Goal: Task Accomplishment & Management: Use online tool/utility

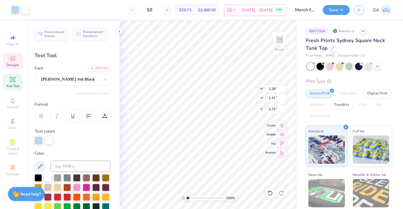
scroll to position [5, 1]
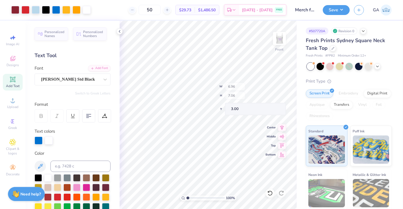
type input "6.96"
type input "7.06"
type input "3.00"
click at [17, 39] on div "Image AI" at bounding box center [13, 40] width 20 height 17
select select "4"
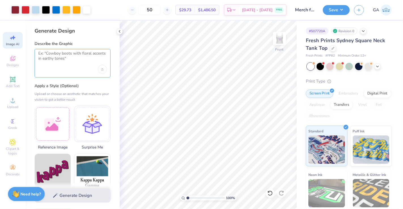
click at [56, 59] on textarea at bounding box center [72, 58] width 69 height 14
click at [52, 60] on textarea at bounding box center [72, 58] width 69 height 14
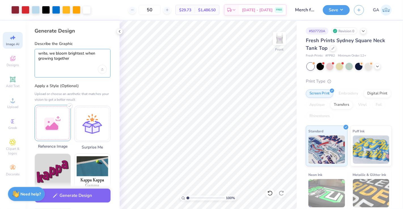
type textarea "write, we bloom brightest when growing together"
click at [63, 128] on div at bounding box center [53, 123] width 36 height 36
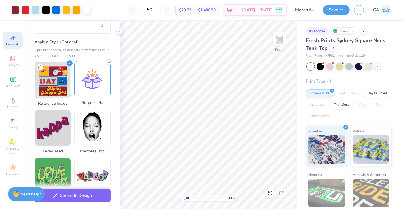
scroll to position [44, 0]
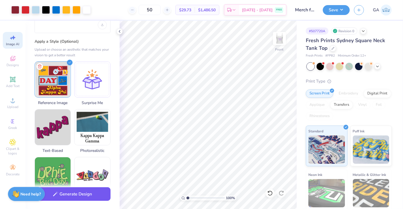
click at [76, 197] on button "Generate Design" at bounding box center [73, 195] width 76 height 14
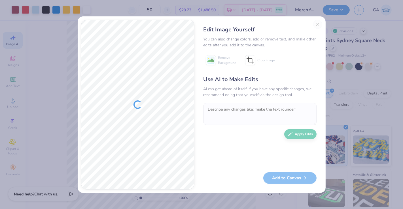
click at [222, 139] on div "Use AI to Make Edits AI can get ahead of itself. If you have any specific chang…" at bounding box center [259, 121] width 113 height 92
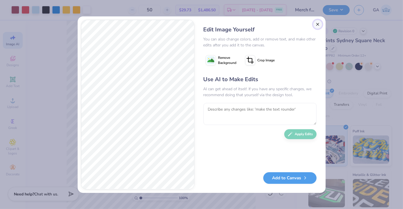
click at [319, 24] on button "Close" at bounding box center [317, 24] width 9 height 9
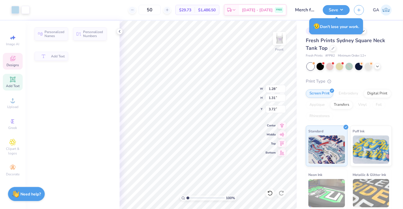
scroll to position [0, 0]
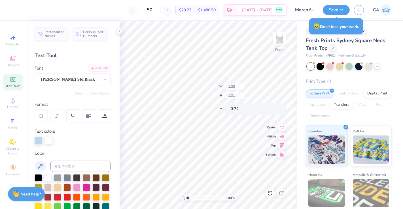
type input "1.37"
type input "1.25"
type input "3.90"
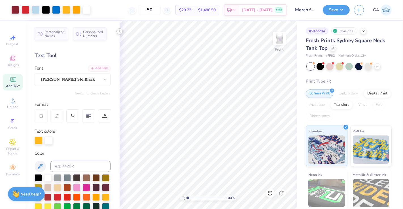
click at [118, 33] on icon at bounding box center [119, 31] width 5 height 5
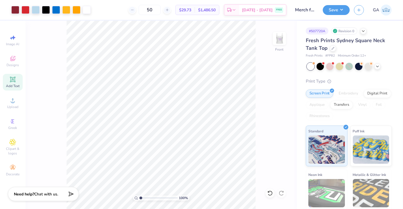
click at [14, 82] on icon at bounding box center [12, 79] width 7 height 7
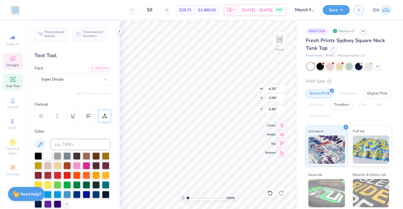
type input "4.29"
type input "2.08"
type input "5.49"
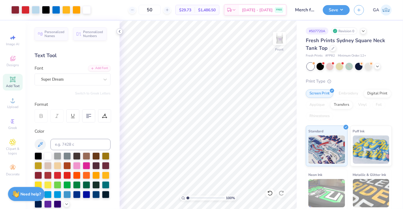
click at [118, 31] on icon at bounding box center [119, 31] width 5 height 5
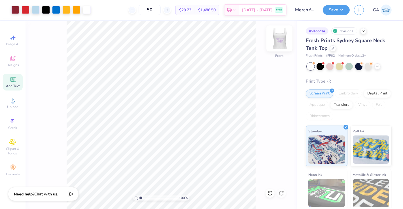
click at [279, 43] on img at bounding box center [279, 38] width 23 height 23
click at [279, 43] on img at bounding box center [279, 38] width 11 height 11
click at [17, 11] on div at bounding box center [15, 9] width 8 height 8
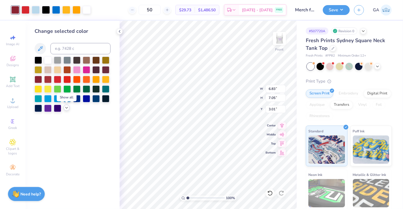
click at [68, 109] on icon at bounding box center [66, 108] width 5 height 5
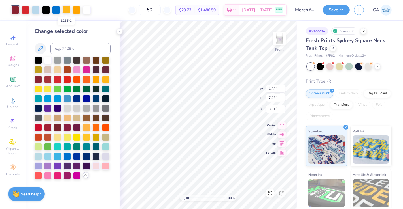
click at [67, 11] on div at bounding box center [66, 9] width 8 height 8
click at [105, 157] on div at bounding box center [105, 155] width 7 height 7
click at [74, 11] on div at bounding box center [77, 9] width 8 height 8
click at [95, 167] on div at bounding box center [95, 165] width 7 height 7
click at [57, 12] on div at bounding box center [56, 9] width 8 height 8
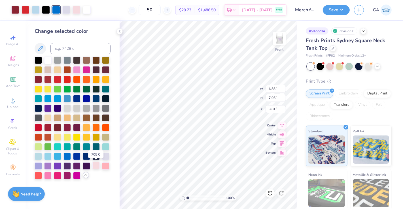
click at [97, 168] on div at bounding box center [95, 165] width 7 height 7
click at [26, 7] on div at bounding box center [26, 9] width 8 height 8
click at [39, 167] on div at bounding box center [38, 165] width 7 height 7
click at [14, 11] on div at bounding box center [15, 9] width 8 height 8
click at [47, 60] on div at bounding box center [47, 59] width 7 height 7
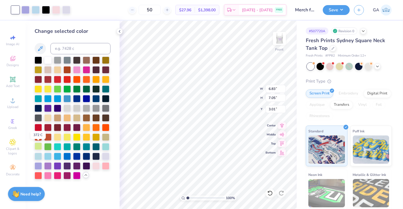
click at [37, 147] on div at bounding box center [38, 146] width 7 height 7
click at [273, 194] on icon at bounding box center [270, 194] width 6 height 6
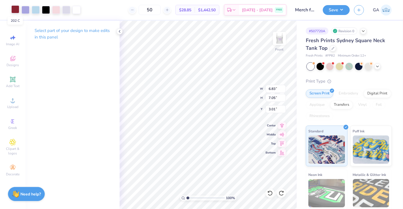
click at [15, 8] on div at bounding box center [15, 9] width 8 height 8
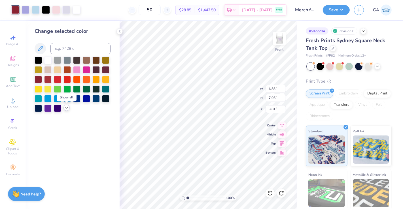
click at [67, 109] on icon at bounding box center [66, 108] width 5 height 5
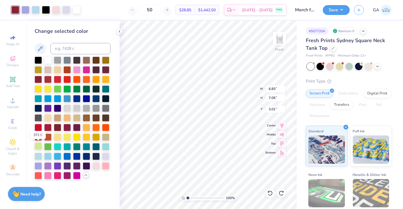
click at [37, 147] on div at bounding box center [38, 146] width 7 height 7
click at [12, 83] on div "Add Text" at bounding box center [13, 82] width 20 height 17
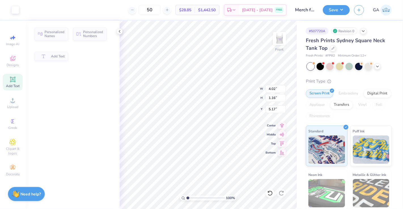
type input "4.02"
type input "1.16"
type input "5.17"
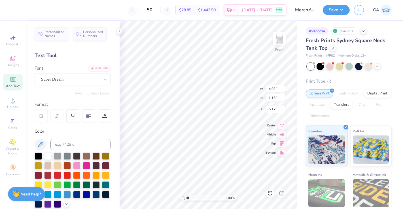
type input "4.03"
type input "1.23"
type input "5.92"
type input "4.02"
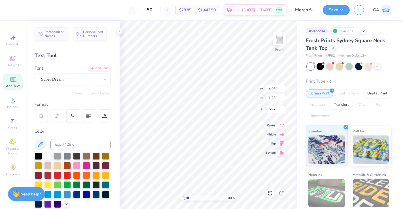
type input "1.16"
type input "5.17"
type textarea "T"
type textarea "Bloom"
click at [240, 88] on div "100 % Front W 4.02 4.02 " H 1.16 1.16 " Y 5.17 5.17 " Center Middle Top Bottom" at bounding box center [208, 115] width 177 height 189
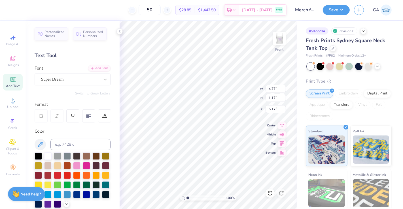
type input "3.66"
type input "0.90"
type input "3.72"
type textarea "D"
type input "4.29"
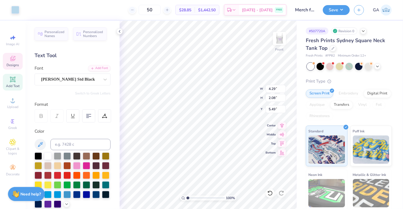
type input "2.08"
type input "5.49"
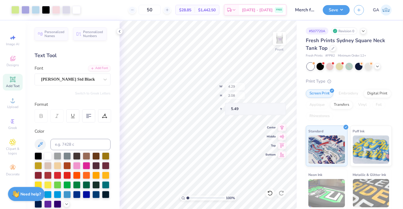
type input "4.26"
type input "2.07"
click at [15, 82] on icon at bounding box center [12, 79] width 7 height 7
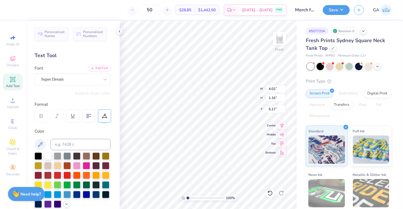
type textarea "T"
type textarea "brightest"
type input "6.96"
type input "1.36"
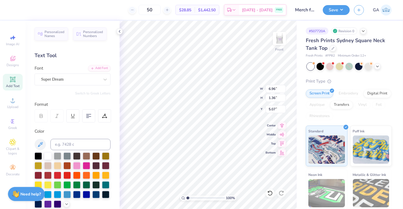
type input "5.07"
type input "4.01"
type input "0.78"
type input "5.75"
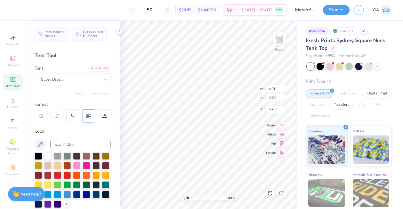
type textarea "brightest when"
click at [89, 118] on div at bounding box center [88, 116] width 13 height 13
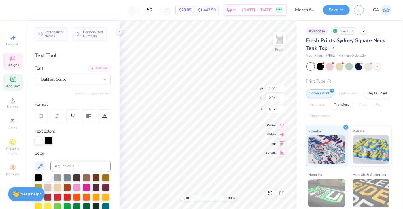
type input "1.80"
type input "0.84"
type input "6.32"
type textarea "r"
click at [270, 195] on icon at bounding box center [270, 194] width 6 height 6
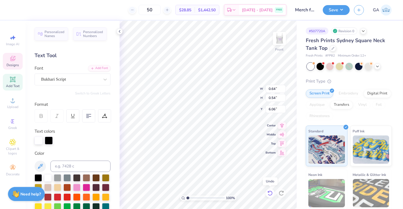
click at [270, 195] on icon at bounding box center [270, 194] width 6 height 6
click at [120, 31] on icon at bounding box center [119, 31] width 5 height 5
type textarea "together"
type input "1.99"
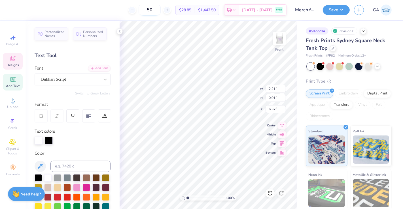
type input "0.82"
type input "6.19"
type input "1.92"
type input "1.00"
type input "6.09"
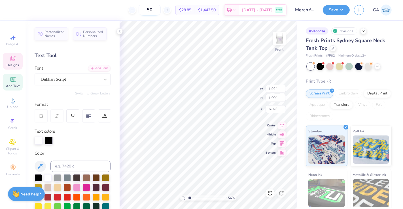
type input "1.56099217812721"
type input "6.11"
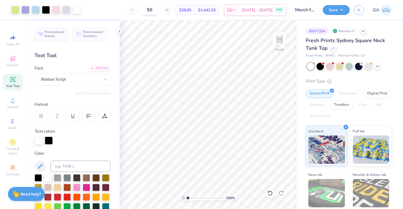
type input "1"
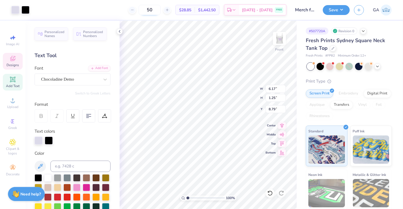
type input "6.17"
type input "1.25"
type input "8.79"
type textarea "K"
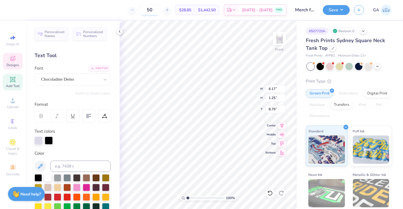
scroll to position [5, 1]
type textarea "together"
type input "3.40"
type input "1.24"
type input "7.75"
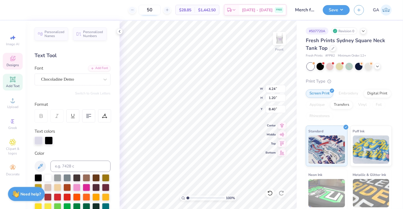
type input "6.27"
type input "1.77"
type input "8.07"
type input "5.78"
type input "1.63"
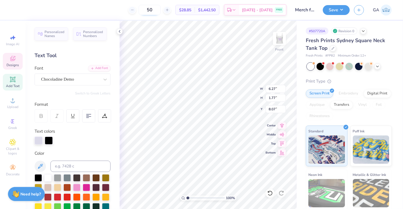
type input "8.21"
type input "1.92"
type input "1.00"
type input "6.11"
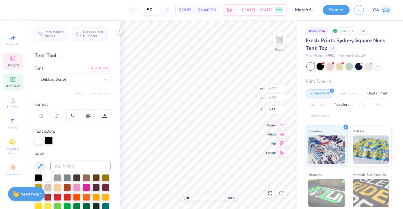
type textarea "t"
type textarea "growing"
type input "1.59742812775872"
type input "6.02"
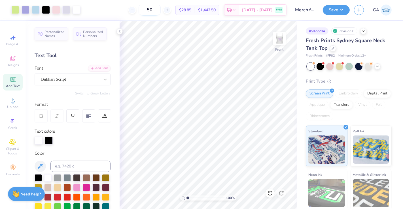
type input "1"
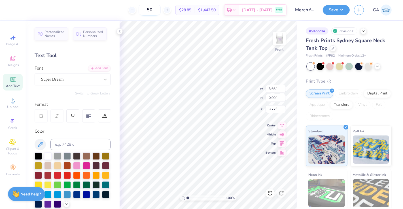
scroll to position [5, 1]
type textarea "bloom"
click at [119, 31] on icon at bounding box center [119, 31] width 5 height 5
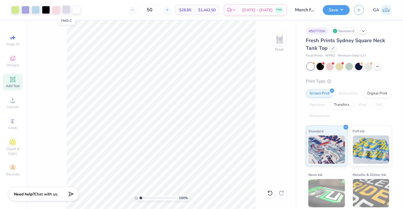
click at [69, 9] on div at bounding box center [66, 9] width 8 height 8
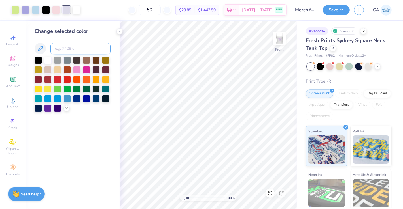
click at [77, 45] on input at bounding box center [80, 48] width 60 height 11
type input "2705"
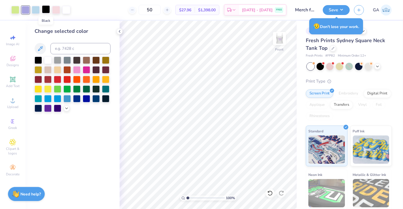
click at [45, 9] on div at bounding box center [46, 9] width 8 height 8
click at [61, 44] on input at bounding box center [80, 48] width 60 height 11
type input "705"
click at [119, 31] on icon at bounding box center [119, 31] width 5 height 5
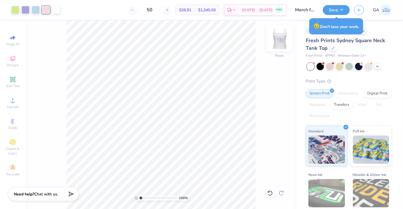
click at [280, 42] on img at bounding box center [279, 38] width 23 height 23
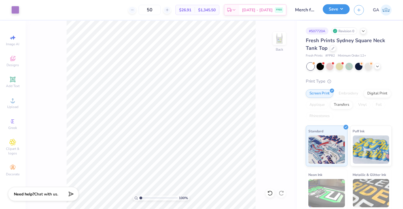
click at [339, 10] on button "Save" at bounding box center [336, 9] width 27 height 10
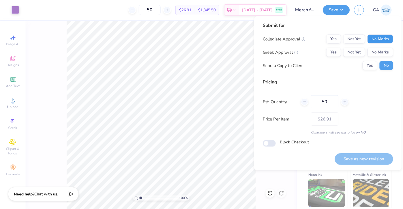
click at [376, 39] on button "No Marks" at bounding box center [380, 39] width 26 height 9
click at [379, 51] on button "No Marks" at bounding box center [380, 52] width 26 height 9
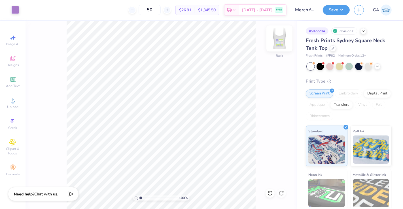
click at [279, 36] on img at bounding box center [279, 38] width 23 height 23
click at [277, 35] on img at bounding box center [279, 38] width 23 height 23
click at [19, 10] on div at bounding box center [15, 9] width 8 height 8
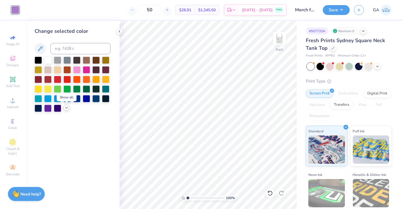
click at [66, 108] on icon at bounding box center [66, 108] width 5 height 5
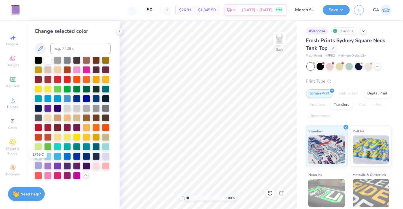
click at [38, 167] on div at bounding box center [38, 165] width 7 height 7
click at [342, 11] on button "Save" at bounding box center [336, 9] width 27 height 10
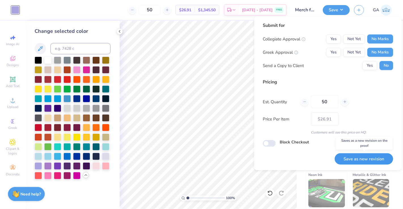
click at [363, 159] on button "Save as new revision" at bounding box center [364, 160] width 58 height 12
type input "$26.91"
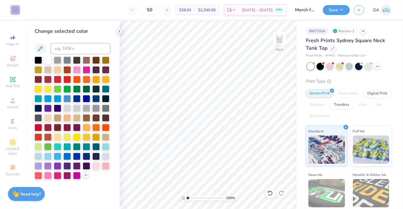
click at [122, 33] on div at bounding box center [119, 31] width 6 height 6
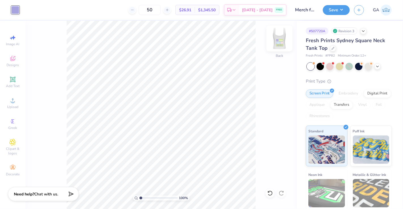
click at [274, 39] on img at bounding box center [279, 38] width 23 height 23
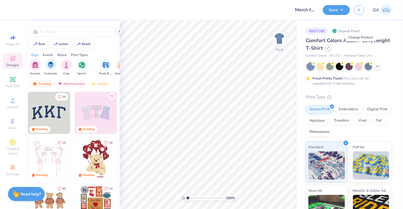
click at [330, 48] on icon at bounding box center [328, 47] width 3 height 3
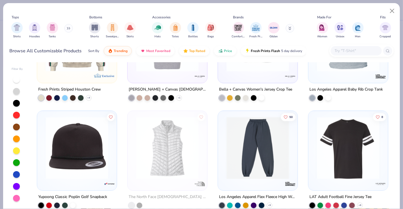
scroll to position [1357, 0]
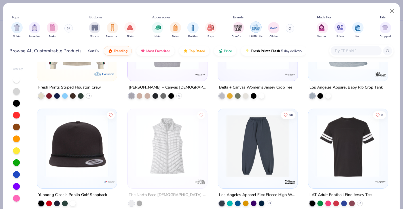
click at [259, 28] on img "filter for Fresh Prints" at bounding box center [256, 27] width 9 height 9
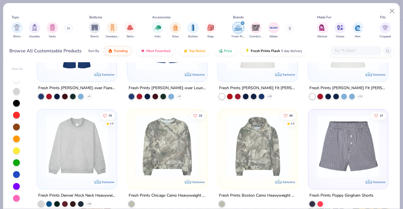
scroll to position [1247, 0]
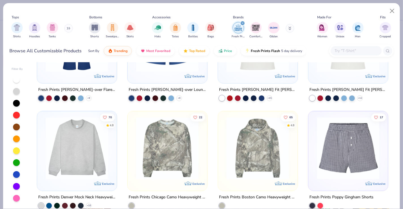
click at [91, 150] on img at bounding box center [77, 148] width 68 height 63
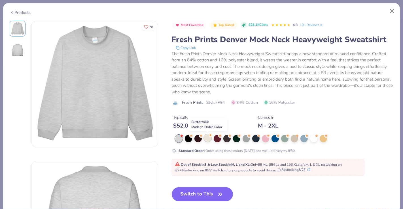
click at [208, 139] on div at bounding box center [207, 138] width 7 height 7
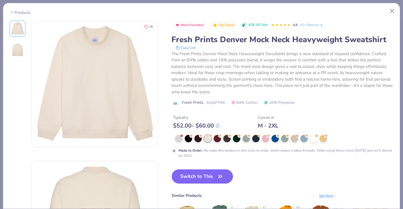
click at [200, 179] on button "Switch to This" at bounding box center [202, 177] width 61 height 14
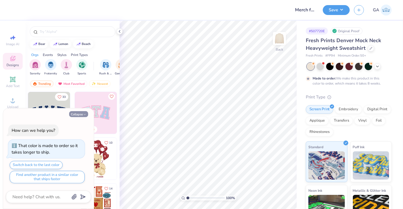
click at [81, 112] on button "Collapse" at bounding box center [78, 114] width 19 height 6
type textarea "x"
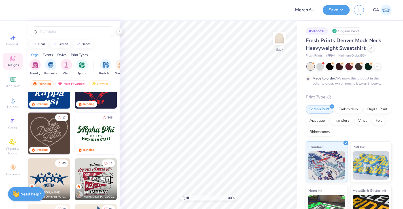
scroll to position [255, 0]
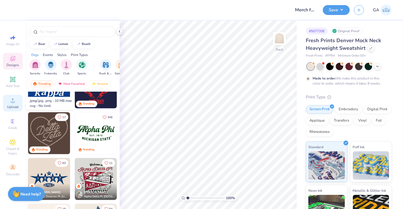
click at [12, 107] on span "Upload" at bounding box center [12, 107] width 11 height 5
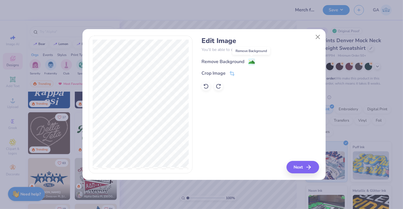
click at [251, 62] on image at bounding box center [251, 62] width 6 height 6
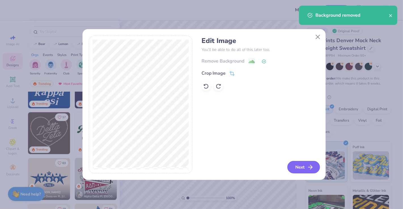
click at [302, 169] on button "Next" at bounding box center [303, 167] width 33 height 12
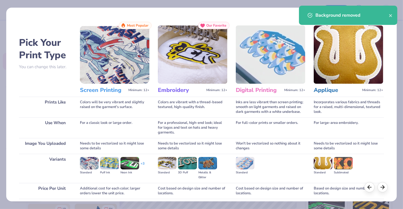
scroll to position [44, 0]
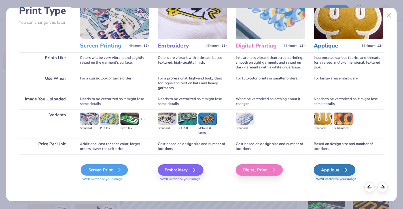
click at [109, 169] on div "Screen Print" at bounding box center [104, 170] width 47 height 11
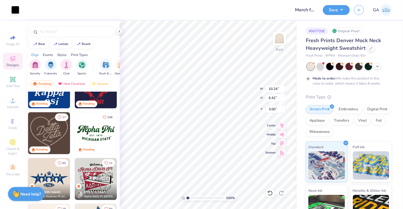
type input "3.00"
type input "8.26"
type input "5.18"
click at [12, 77] on icon at bounding box center [12, 79] width 7 height 7
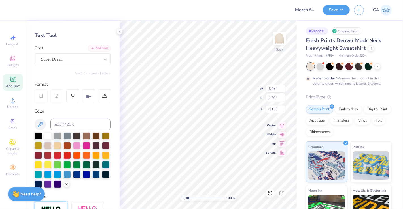
scroll to position [0, 0]
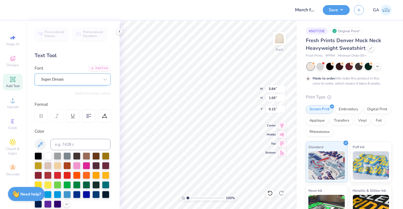
click at [58, 79] on div "Super Dream" at bounding box center [71, 79] width 60 height 9
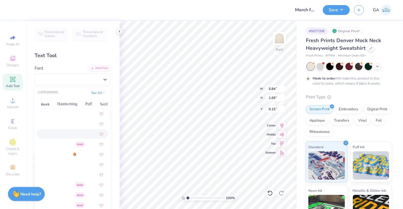
scroll to position [174, 0]
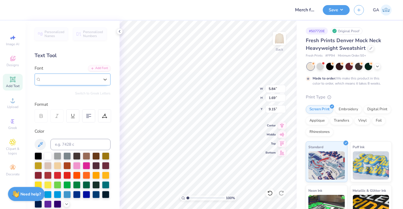
click at [57, 78] on span "Super Dream" at bounding box center [52, 79] width 23 height 7
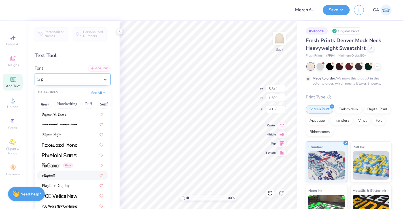
scroll to position [540, 0]
click at [57, 177] on div at bounding box center [72, 176] width 61 height 6
type input "p"
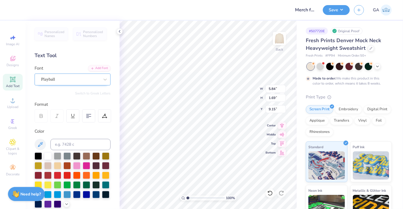
type input "6.61"
type input "1.77"
type input "9.11"
type textarea "T"
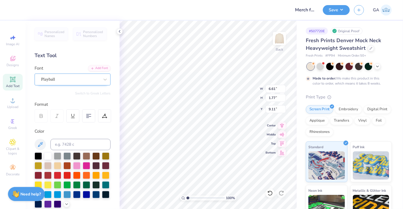
type textarea "g"
type textarea "Growing together"
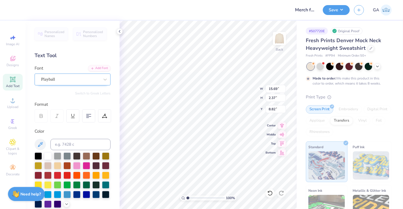
type input "5.19"
type input "0.78"
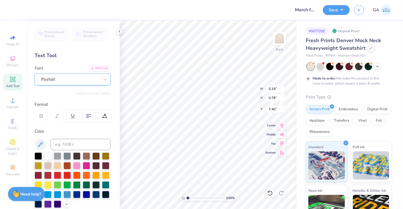
type input "7.79"
type input "8.57"
type textarea "G"
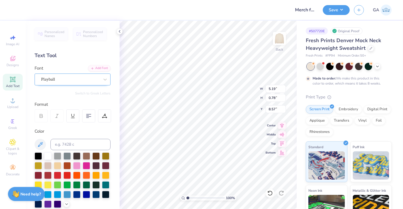
type textarea "since 2020"
type input "8.57"
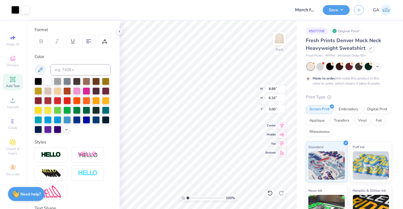
scroll to position [75, 0]
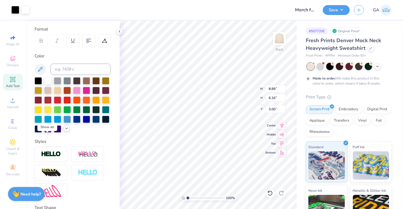
click at [64, 131] on icon at bounding box center [66, 128] width 5 height 5
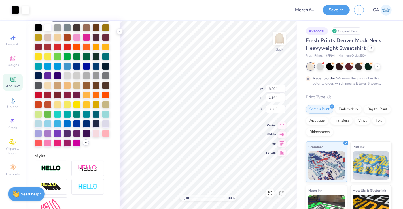
scroll to position [129, 0]
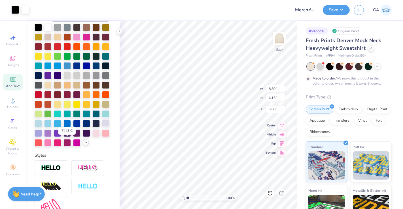
click at [102, 127] on div at bounding box center [105, 123] width 7 height 7
click at [52, 137] on div at bounding box center [47, 132] width 7 height 7
click at [27, 11] on div at bounding box center [26, 9] width 8 height 8
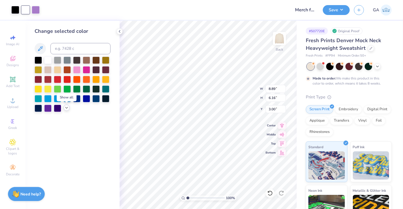
click at [65, 108] on icon at bounding box center [66, 108] width 5 height 5
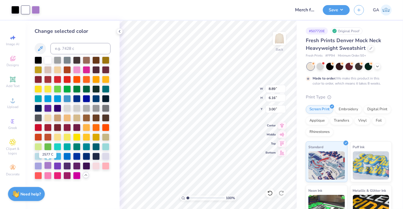
click at [51, 168] on div at bounding box center [47, 165] width 7 height 7
click at [12, 10] on div at bounding box center [15, 9] width 8 height 8
click at [50, 167] on div at bounding box center [47, 165] width 7 height 7
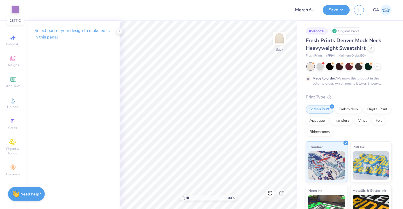
click at [17, 10] on div at bounding box center [15, 9] width 8 height 8
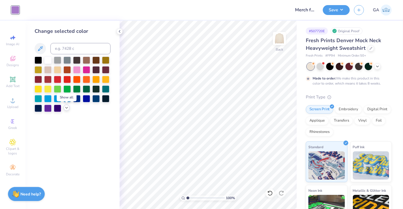
click at [68, 108] on icon at bounding box center [66, 108] width 5 height 5
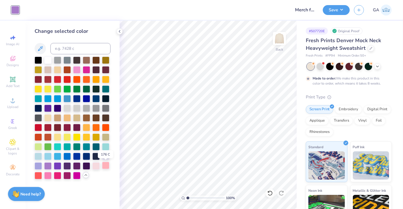
click at [106, 168] on div at bounding box center [105, 165] width 7 height 7
click at [42, 156] on div at bounding box center [38, 155] width 7 height 7
click at [47, 156] on div at bounding box center [47, 155] width 7 height 7
click at [48, 69] on div at bounding box center [47, 69] width 7 height 7
click at [58, 177] on div at bounding box center [57, 175] width 7 height 7
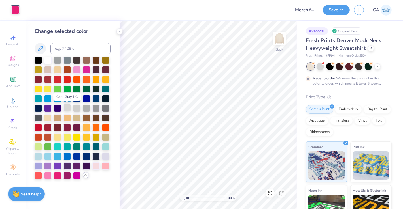
click at [67, 109] on div at bounding box center [66, 107] width 7 height 7
click at [80, 107] on div at bounding box center [76, 107] width 7 height 7
click at [86, 108] on div at bounding box center [86, 107] width 7 height 7
click at [105, 157] on div at bounding box center [105, 155] width 7 height 7
click at [41, 168] on div at bounding box center [38, 165] width 7 height 7
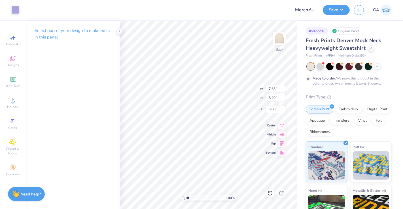
type input "7.63"
type input "5.29"
click at [276, 45] on img at bounding box center [279, 38] width 23 height 23
click at [278, 42] on img at bounding box center [279, 38] width 23 height 23
click at [279, 43] on img at bounding box center [279, 38] width 23 height 23
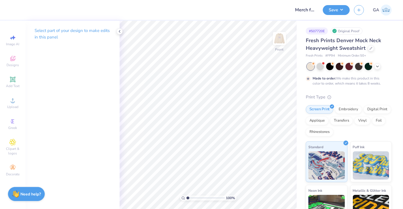
click at [279, 43] on img at bounding box center [279, 38] width 11 height 11
click at [275, 41] on img at bounding box center [279, 38] width 23 height 23
click at [14, 65] on span "Designs" at bounding box center [13, 65] width 12 height 5
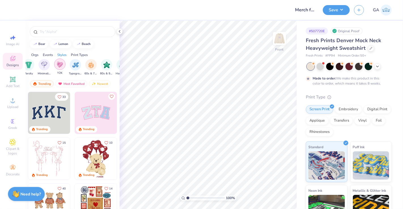
scroll to position [0, 320]
click at [74, 65] on img "filter for Typography" at bounding box center [75, 64] width 7 height 7
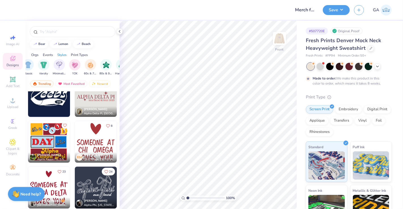
scroll to position [1391, 0]
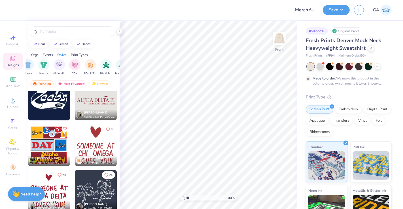
click at [83, 150] on img at bounding box center [96, 145] width 42 height 42
type input "3.46"
type input "9.79"
type input "9.75"
type input "4.38"
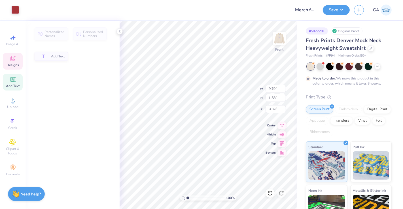
type input "1.58"
type input "8.59"
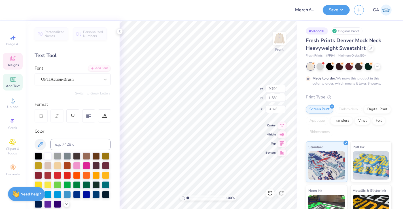
scroll to position [5, 1]
type textarea "S"
type textarea "a"
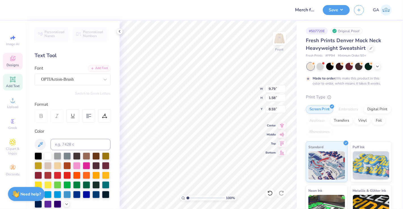
type textarea "We bloom brightest"
type input "8.54"
type input "12.54"
type input "8.90"
type input "1.60"
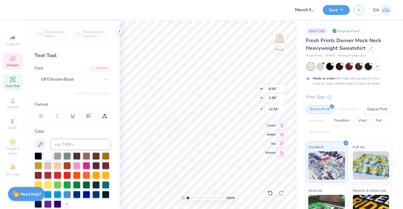
type input "10.51"
type textarea "C"
type textarea "when GROWING"
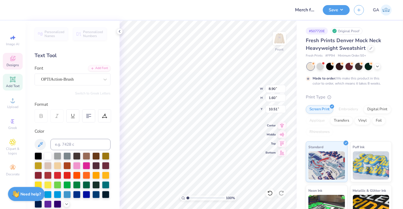
scroll to position [5, 2]
type input "8.54"
type input "1.58"
type input "12.54"
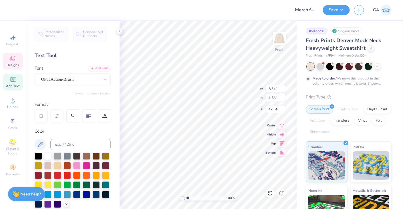
type textarea "TOGETHER!"
type input "12.64"
type textarea "We bloom BRIGHTEST"
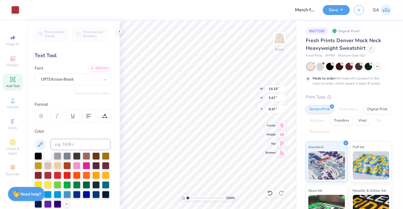
type input "8.47"
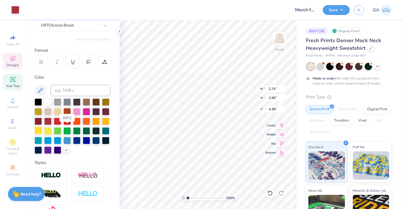
scroll to position [56, 0]
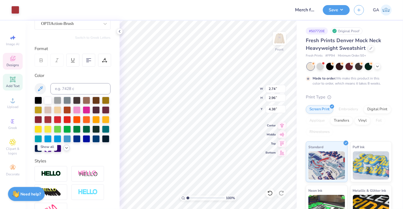
click at [64, 150] on icon at bounding box center [66, 148] width 5 height 5
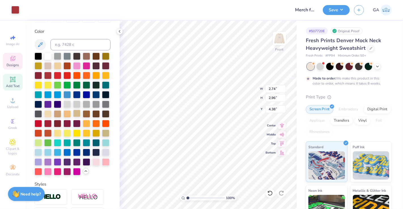
scroll to position [111, 0]
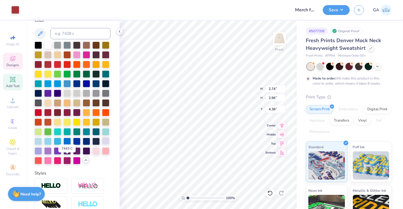
click at [102, 145] on div at bounding box center [105, 140] width 7 height 7
click at [42, 154] on div at bounding box center [38, 150] width 7 height 7
click at [92, 154] on div at bounding box center [95, 150] width 7 height 7
click at [102, 154] on div at bounding box center [105, 150] width 7 height 7
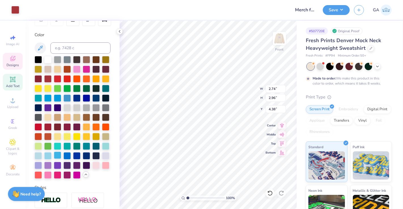
scroll to position [121, 0]
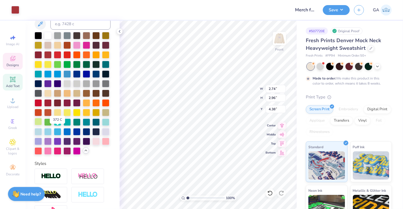
click at [42, 126] on div at bounding box center [38, 121] width 7 height 7
click at [92, 145] on div at bounding box center [95, 140] width 7 height 7
click at [102, 145] on div at bounding box center [105, 140] width 7 height 7
click at [15, 10] on div at bounding box center [15, 9] width 8 height 8
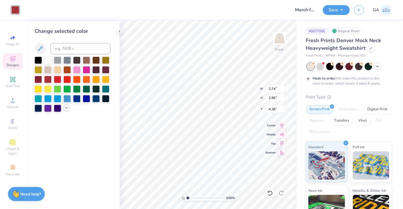
click at [65, 108] on icon at bounding box center [66, 108] width 5 height 5
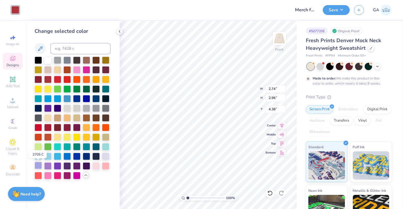
click at [37, 166] on div at bounding box center [38, 165] width 7 height 7
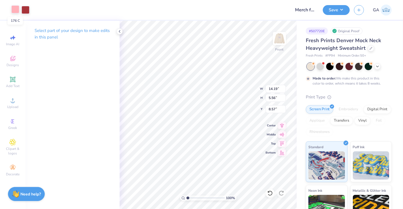
click at [18, 12] on div at bounding box center [15, 9] width 8 height 8
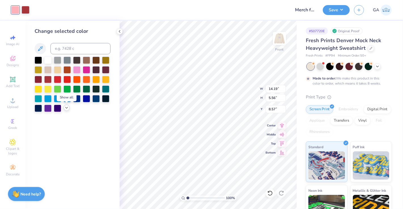
click at [67, 108] on icon at bounding box center [66, 108] width 5 height 5
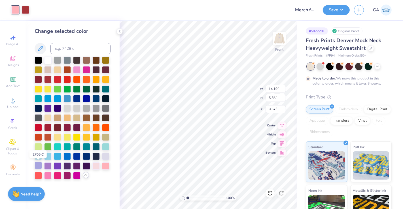
click at [39, 165] on div at bounding box center [38, 165] width 7 height 7
click at [27, 9] on div at bounding box center [26, 9] width 8 height 8
click at [38, 169] on div at bounding box center [38, 165] width 7 height 7
click at [120, 32] on icon at bounding box center [119, 31] width 5 height 5
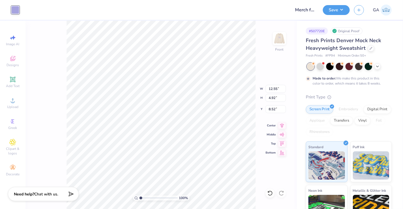
type input "12.55"
type input "4.92"
type input "8.35"
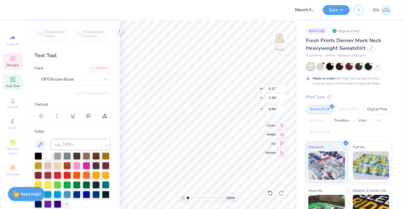
type input "10.10"
click at [119, 32] on polyline at bounding box center [119, 31] width 1 height 2
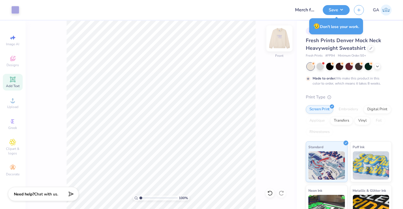
click at [275, 48] on img at bounding box center [279, 38] width 23 height 23
click at [276, 43] on img at bounding box center [279, 38] width 23 height 23
click at [283, 34] on img at bounding box center [279, 38] width 23 height 23
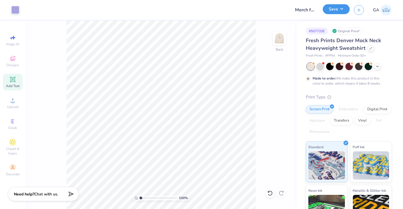
click at [337, 9] on button "Save" at bounding box center [336, 9] width 27 height 10
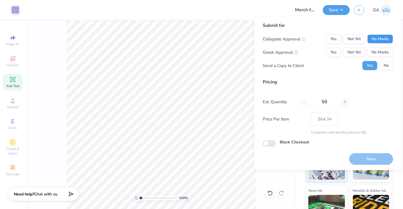
click at [375, 39] on button "No Marks" at bounding box center [380, 39] width 26 height 9
click at [379, 53] on button "No Marks" at bounding box center [380, 52] width 26 height 9
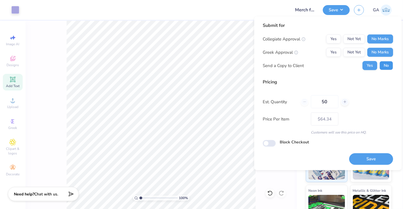
click at [387, 65] on button "No" at bounding box center [386, 65] width 14 height 9
click at [362, 160] on button "Save" at bounding box center [371, 160] width 44 height 12
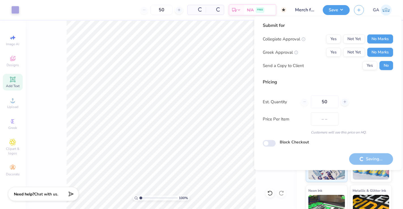
type input "$64.34"
checkbox input "true"
type input "– –"
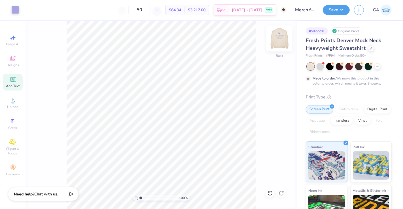
click at [282, 43] on img at bounding box center [279, 38] width 23 height 23
click at [16, 9] on div at bounding box center [15, 9] width 8 height 8
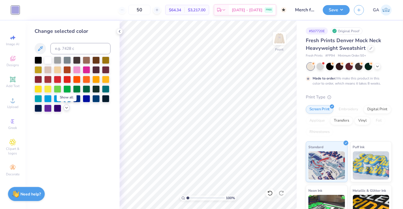
click at [65, 108] on icon at bounding box center [66, 108] width 5 height 5
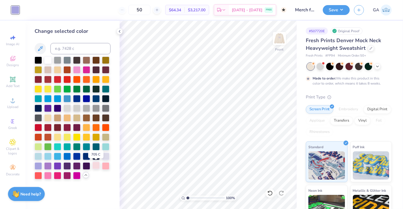
click at [96, 167] on div at bounding box center [95, 165] width 7 height 7
click at [106, 167] on div at bounding box center [105, 165] width 7 height 7
click at [277, 38] on img at bounding box center [279, 38] width 23 height 23
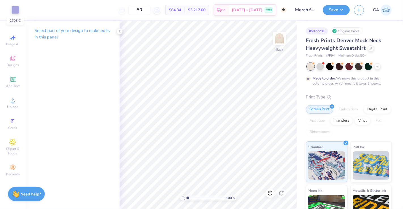
click at [16, 12] on div at bounding box center [15, 10] width 8 height 8
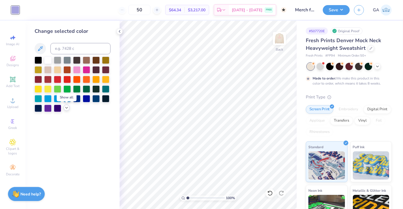
click at [67, 109] on icon at bounding box center [66, 108] width 5 height 5
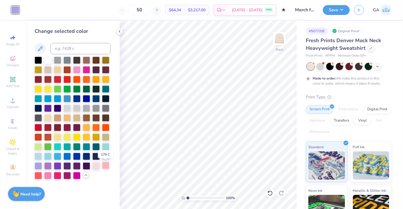
click at [103, 168] on div at bounding box center [105, 165] width 7 height 7
click at [276, 37] on img at bounding box center [279, 38] width 23 height 23
click at [344, 13] on button "Save" at bounding box center [336, 9] width 27 height 10
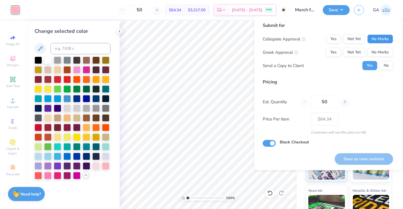
click at [374, 39] on button "No Marks" at bounding box center [380, 39] width 26 height 9
click at [376, 49] on button "No Marks" at bounding box center [380, 52] width 26 height 9
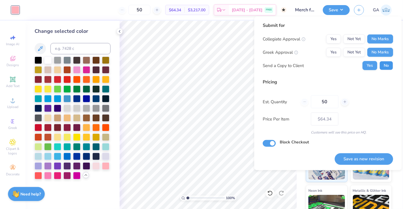
click at [385, 65] on button "No" at bounding box center [386, 65] width 14 height 9
click at [361, 159] on button "Save as new revision" at bounding box center [364, 160] width 58 height 12
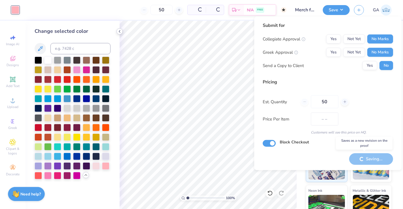
click at [119, 32] on icon at bounding box center [119, 31] width 5 height 5
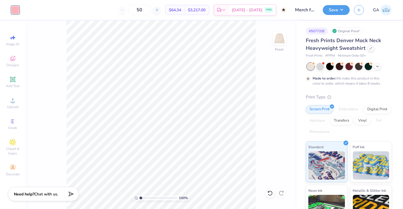
type input "$64.34"
click at [333, 8] on button "Save" at bounding box center [336, 9] width 27 height 10
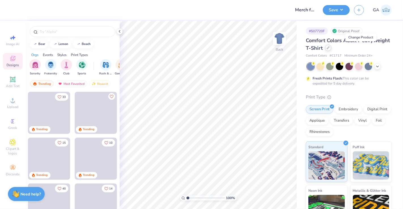
click at [329, 48] on icon at bounding box center [328, 48] width 2 height 2
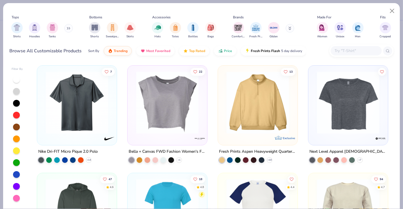
click at [68, 29] on icon at bounding box center [67, 28] width 1 height 2
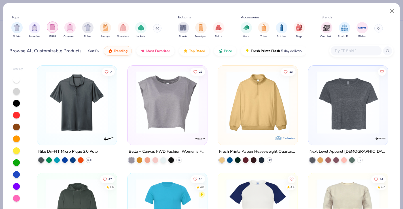
click at [52, 31] on div "filter for Tanks" at bounding box center [52, 27] width 11 height 11
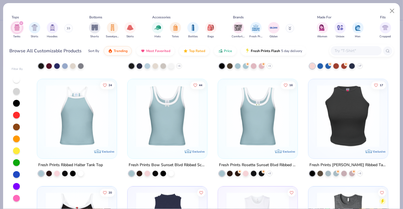
scroll to position [848, 0]
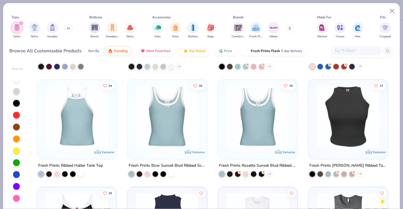
click at [179, 144] on div at bounding box center [98, 117] width 205 height 63
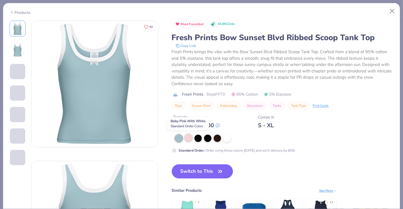
click at [188, 140] on div at bounding box center [188, 137] width 7 height 7
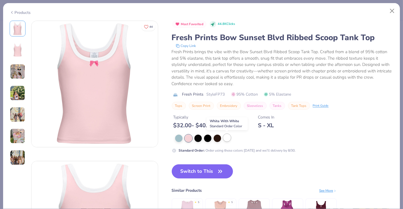
click at [227, 140] on div at bounding box center [226, 137] width 7 height 7
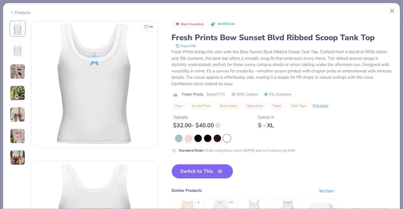
click at [18, 9] on div "Products" at bounding box center [201, 10] width 397 height 15
click at [17, 10] on div "Products" at bounding box center [20, 13] width 21 height 6
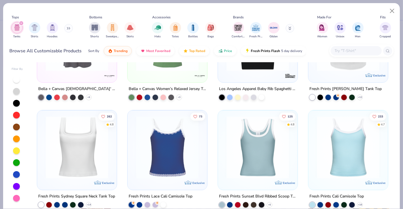
scroll to position [1187, 0]
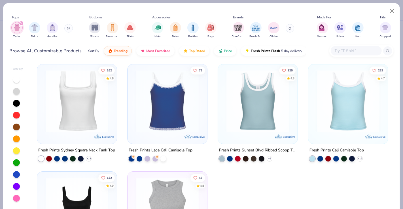
click at [164, 128] on img at bounding box center [167, 101] width 68 height 63
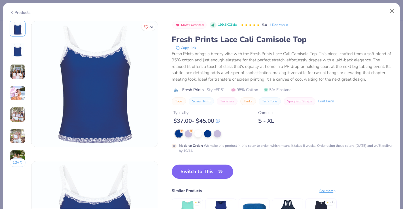
click at [22, 13] on div "Products" at bounding box center [20, 13] width 21 height 6
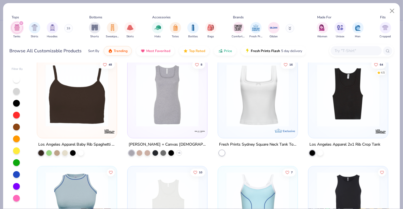
scroll to position [112, 0]
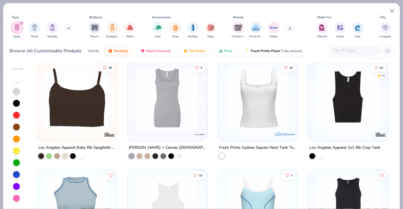
click at [337, 102] on img at bounding box center [348, 98] width 68 height 63
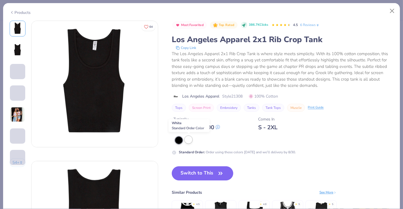
click at [188, 141] on div at bounding box center [188, 139] width 7 height 7
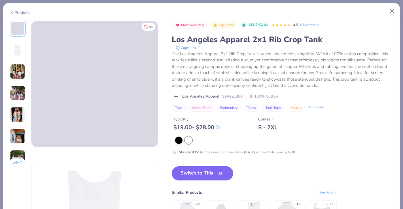
click at [188, 177] on button "Switch to This" at bounding box center [202, 174] width 61 height 14
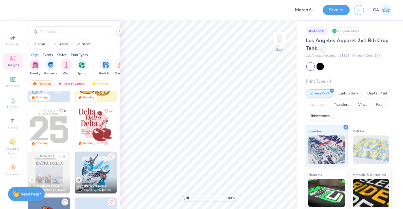
scroll to position [1088, 0]
click at [96, 129] on img at bounding box center [96, 127] width 42 height 42
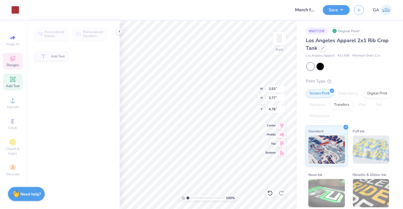
type input "3.53"
type input "3.77"
type input "4.78"
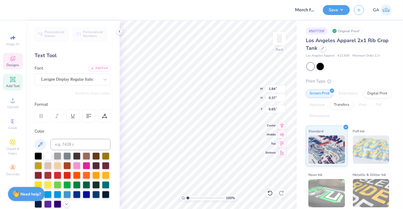
scroll to position [5, 1]
type input "0.77"
type input "0.27"
type input "6.35"
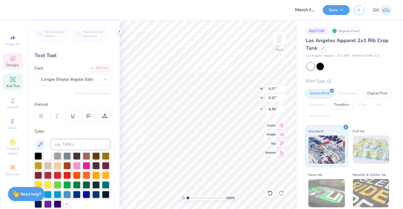
type textarea "Growing"
type input "1.84"
type input "0.37"
type input "6.65"
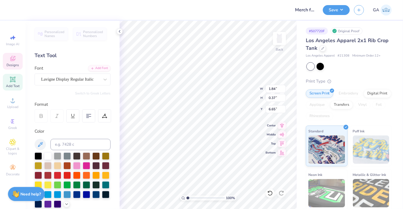
type textarea "together since"
type input "1.61"
type input "7.02"
type textarea "f"
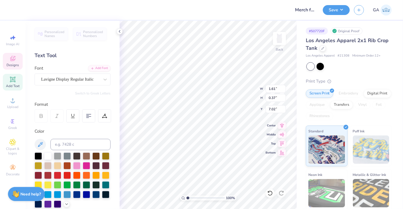
type textarea "2020"
type input "6.75"
type input "0.68"
type input "0.19"
type input "7.11"
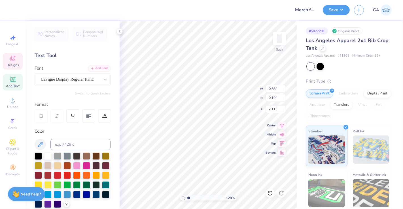
type input "1.2775996402789"
type input "1.97"
type input "0.36"
type input "6.75"
type input "1.2775996402789"
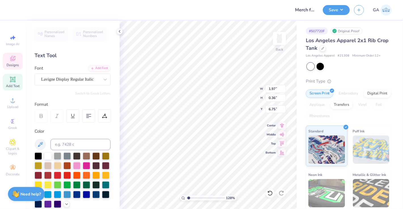
type input "6.66"
type input "1.2775996402789"
type input "5.81"
click at [15, 65] on span "Designs" at bounding box center [13, 65] width 12 height 5
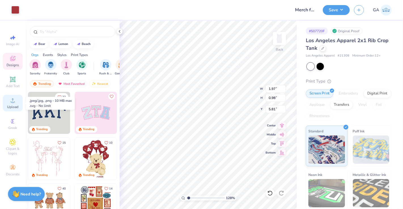
click at [11, 104] on div "Upload" at bounding box center [13, 103] width 20 height 17
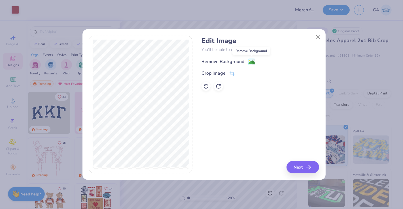
click at [248, 62] on image at bounding box center [251, 62] width 6 height 6
click at [303, 170] on button "Next" at bounding box center [303, 167] width 33 height 12
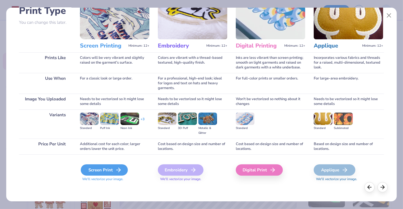
scroll to position [44, 0]
click at [112, 167] on div "Screen Print" at bounding box center [104, 170] width 47 height 11
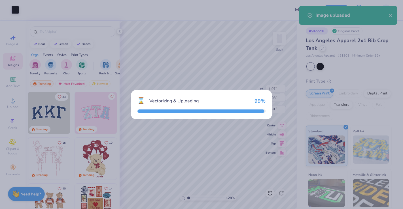
type input "1.2775996402789"
type input "7.45"
type input "4.67"
type input "3.66"
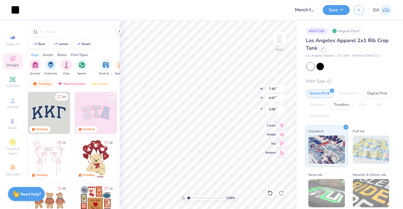
type input "1.2775996402789"
type input "4.14"
type input "2.60"
type input "1.2775996402789"
type input "3.55"
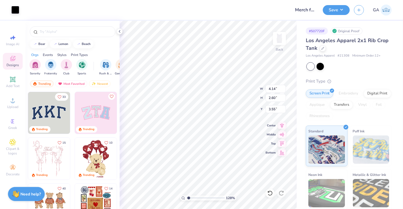
type input "1.2775996402789"
type input "2.49"
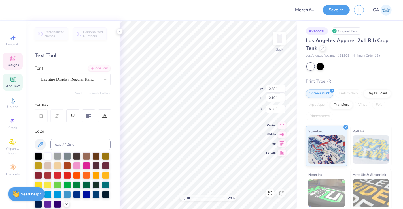
type input "1.2775996402789"
type input "7.04"
type input "1.2775996402789"
type input "1.97"
type input "0.36"
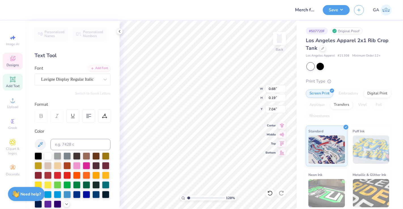
type input "6.15"
type input "1.2775996402789"
type input "6.53"
type input "1.27"
type input "0.35"
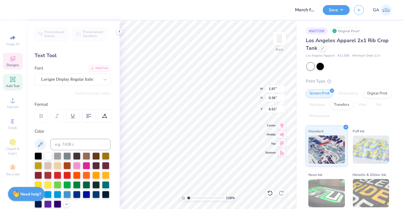
type input "5.81"
type input "1.2775996402789"
type input "6.19"
type input "1.2775996402789"
type input "6.90"
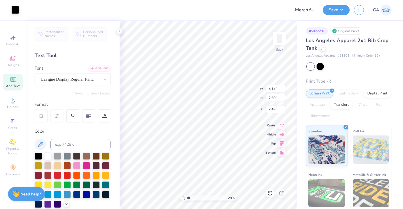
type input "1.2775996402789"
type input "3.76"
type input "1.2775996402789"
type input "3.59"
type input "1.2775996402789"
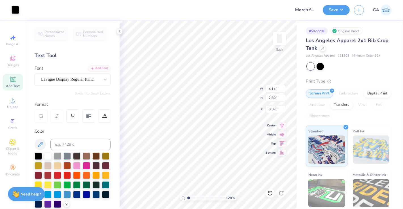
type input "1.27"
type input "0.35"
type input "6.19"
type input "1.2775996402789"
type input "1.97"
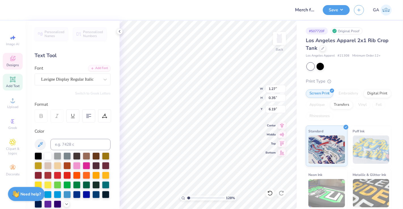
type input "0.36"
type input "6.53"
type input "1.2775996402789"
type input "0.68"
type input "0.19"
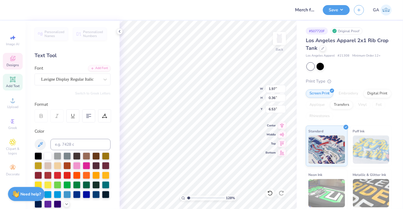
type input "6.90"
type input "1.2775996402789"
type input "3.76"
type input "1.93580361568748"
type input "1.97"
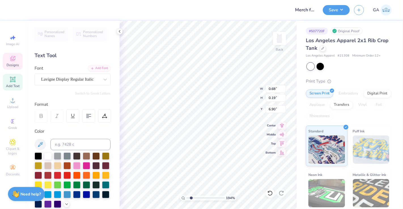
type input "0.36"
type input "6.53"
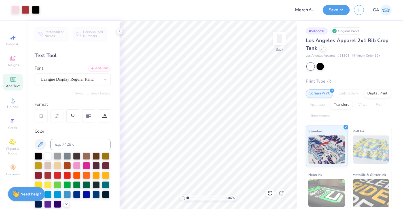
type input "1"
click at [27, 11] on div at bounding box center [26, 9] width 8 height 8
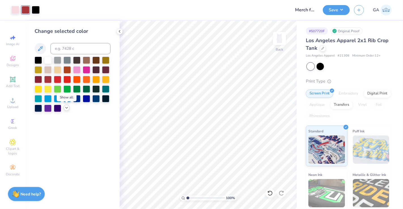
click at [66, 111] on div at bounding box center [66, 108] width 6 height 6
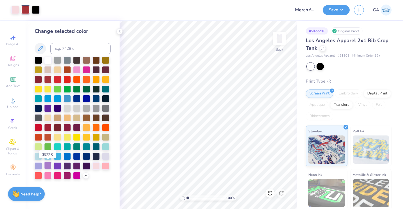
click at [46, 165] on div at bounding box center [47, 165] width 7 height 7
click at [58, 168] on div at bounding box center [57, 165] width 7 height 7
click at [36, 11] on div at bounding box center [36, 9] width 8 height 8
click at [49, 175] on div at bounding box center [47, 175] width 7 height 7
click at [23, 11] on div at bounding box center [26, 9] width 8 height 8
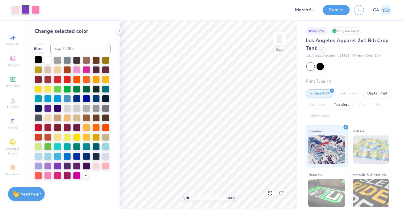
click at [36, 62] on div at bounding box center [38, 59] width 7 height 7
click at [278, 40] on img at bounding box center [279, 38] width 23 height 23
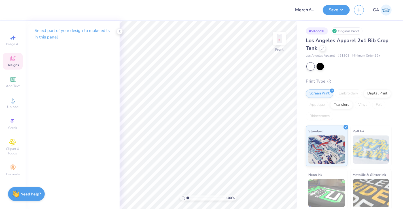
click at [15, 63] on div "Designs" at bounding box center [13, 61] width 20 height 17
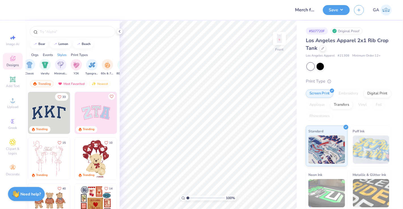
scroll to position [0, 303]
click at [94, 68] on div "filter for Typography" at bounding box center [91, 64] width 11 height 11
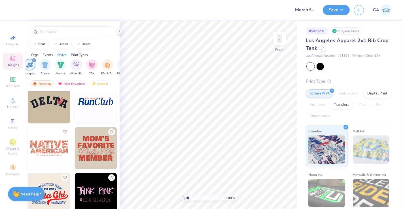
scroll to position [3653, 0]
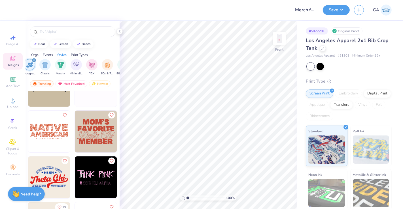
click at [90, 137] on img at bounding box center [96, 132] width 42 height 42
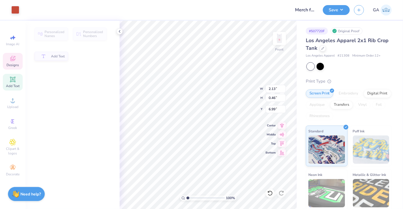
type input "2.13"
type input "0.46"
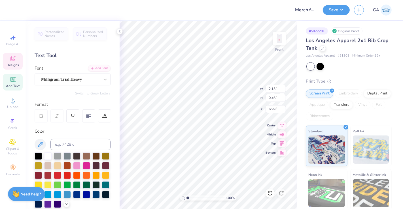
scroll to position [5, 1]
type textarea "M"
type textarea "WE BLOOM"
type input "2.94"
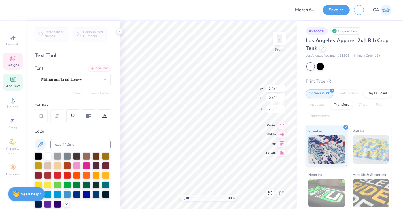
type input "0.43"
type input "7.56"
type textarea "F"
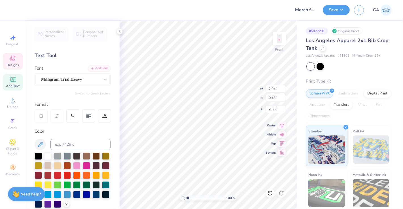
type textarea "BRIGHTEST"
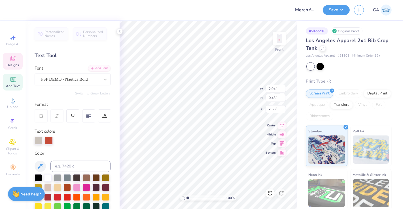
type input "1.81"
type input "0.77"
type input "7.83"
type textarea "D"
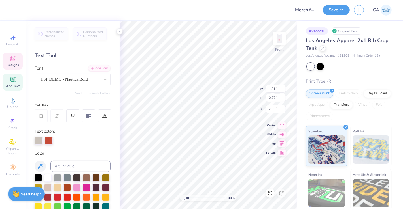
type textarea "when"
type input "8.00"
type textarea "C"
type textarea "growing"
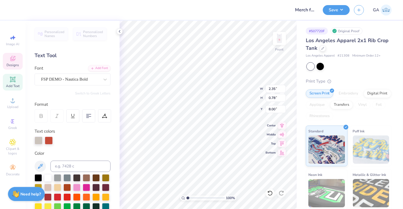
type input "8.00"
type input "2.71"
type input "0.43"
type input "8.57"
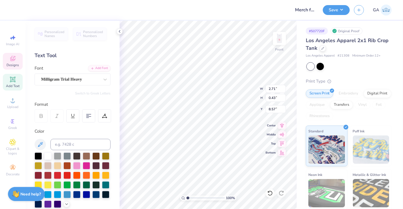
scroll to position [5, 1]
type textarea "M"
type textarea "t"
type textarea "Together"
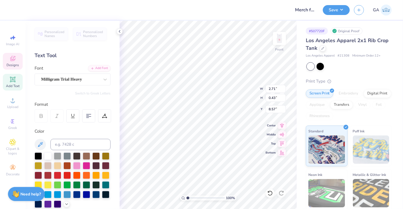
click at [236, 94] on div "100 % Front W 2.71 2.71 " H 0.43 0.43 " Y 8.57 8.57 " Center Middle Top Bottom" at bounding box center [208, 115] width 177 height 189
type input "8.78"
type input "5.36"
type input "3.29"
type input "6.94"
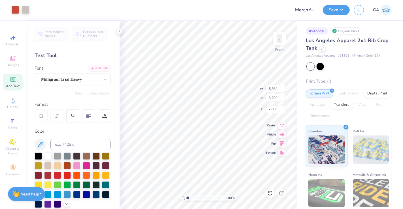
type input "4.25"
type input "3.75"
type input "4.70"
click at [16, 11] on div at bounding box center [15, 9] width 8 height 8
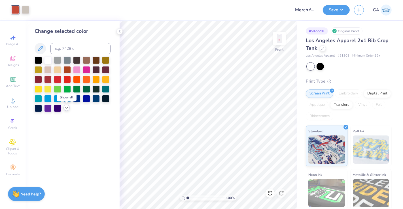
click at [66, 108] on polyline at bounding box center [66, 107] width 2 height 1
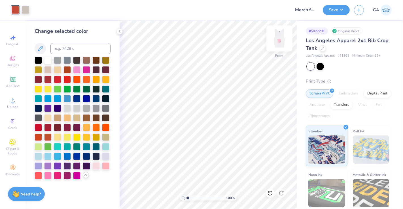
click at [281, 40] on img at bounding box center [279, 38] width 23 height 23
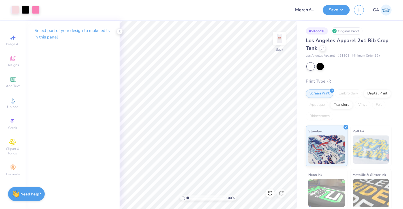
click at [278, 41] on img at bounding box center [279, 38] width 11 height 11
click at [14, 10] on div at bounding box center [15, 9] width 8 height 8
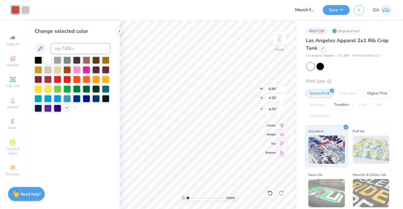
click at [65, 107] on polyline at bounding box center [66, 107] width 2 height 1
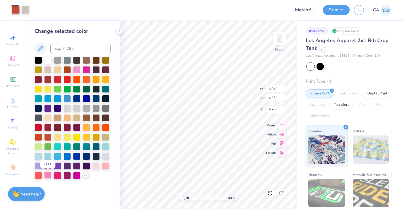
click at [49, 175] on div at bounding box center [47, 175] width 7 height 7
click at [29, 10] on div at bounding box center [26, 9] width 8 height 8
click at [282, 41] on img at bounding box center [279, 38] width 23 height 23
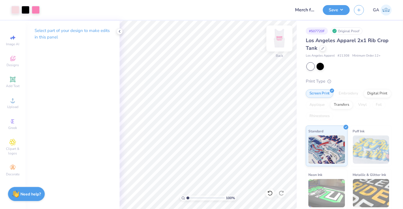
click at [281, 35] on img at bounding box center [279, 38] width 23 height 23
click at [29, 12] on div at bounding box center [26, 9] width 8 height 8
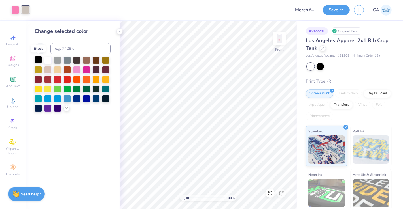
click at [40, 58] on div at bounding box center [38, 59] width 7 height 7
click at [46, 69] on div at bounding box center [47, 69] width 7 height 7
click at [284, 38] on img at bounding box center [279, 38] width 23 height 23
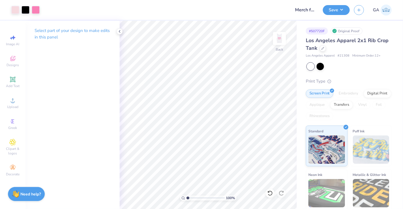
click at [284, 38] on img at bounding box center [279, 38] width 11 height 11
click at [24, 11] on div at bounding box center [26, 9] width 8 height 8
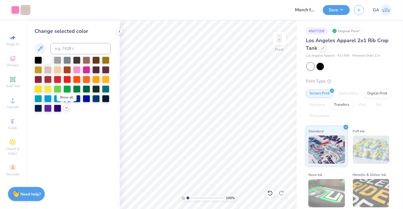
click at [66, 109] on icon at bounding box center [66, 108] width 5 height 5
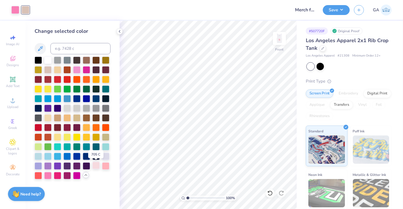
click at [95, 166] on div at bounding box center [95, 165] width 7 height 7
click at [119, 33] on icon at bounding box center [119, 31] width 5 height 5
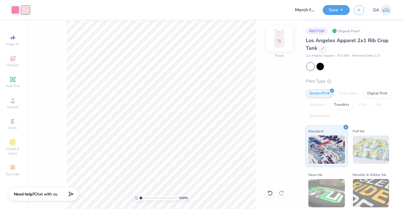
click at [284, 43] on img at bounding box center [279, 38] width 23 height 23
click at [284, 38] on img at bounding box center [279, 38] width 23 height 23
click at [334, 10] on button "Save" at bounding box center [336, 9] width 27 height 10
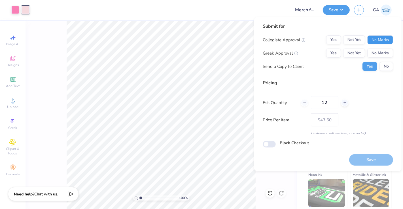
click at [376, 44] on button "No Marks" at bounding box center [380, 39] width 26 height 9
click at [377, 54] on button "No Marks" at bounding box center [380, 53] width 26 height 9
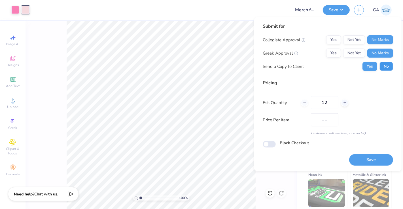
click at [384, 67] on button "No" at bounding box center [386, 66] width 14 height 9
click at [357, 158] on button "Save" at bounding box center [371, 160] width 44 height 12
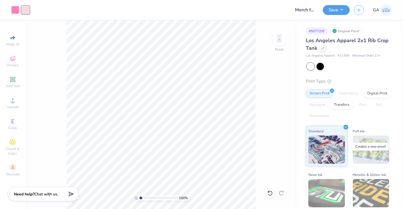
type input "$43.50"
